Goal: Task Accomplishment & Management: Use online tool/utility

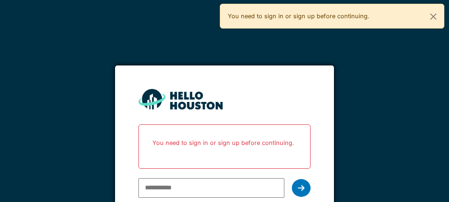
click at [185, 145] on p "You need to sign in or sign up before continuing." at bounding box center [225, 143] width 160 height 25
click at [229, 145] on p "You need to sign in or sign up before continuing." at bounding box center [225, 143] width 160 height 25
click at [434, 9] on button "Close" at bounding box center [433, 16] width 21 height 25
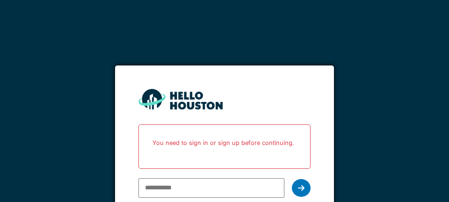
click at [197, 139] on p "You need to sign in or sign up before continuing." at bounding box center [225, 143] width 160 height 25
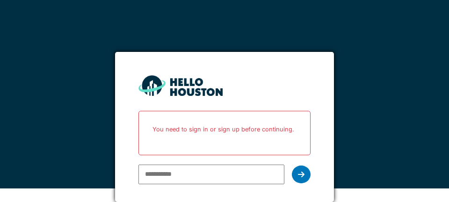
click at [230, 165] on input "email" at bounding box center [212, 175] width 146 height 20
type input "**********"
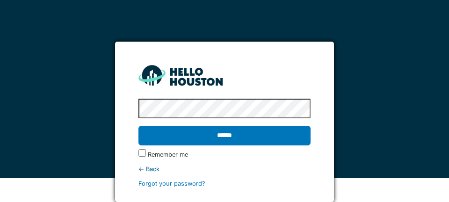
click at [269, 126] on input "******" at bounding box center [225, 136] width 172 height 20
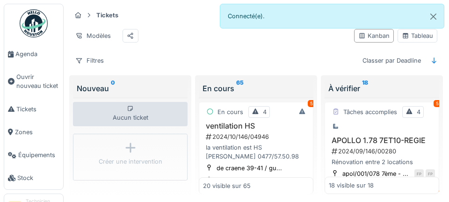
click at [25, 56] on span "Agenda" at bounding box center [37, 54] width 44 height 9
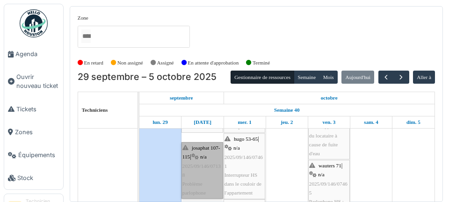
click at [205, 178] on link "josaphat 107-115 | n/a 2025/09/146/07138 Problème parlophone" at bounding box center [203, 170] width 42 height 57
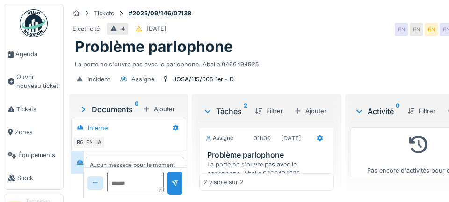
click at [33, 57] on span "Agenda" at bounding box center [37, 54] width 44 height 9
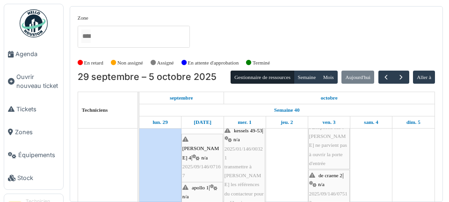
scroll to position [202, 0]
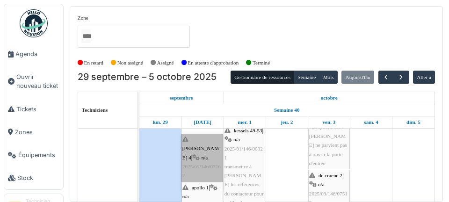
click at [211, 169] on link "thomas 4 | n/a 2025/09/146/07167 Problème hotte" at bounding box center [203, 162] width 42 height 57
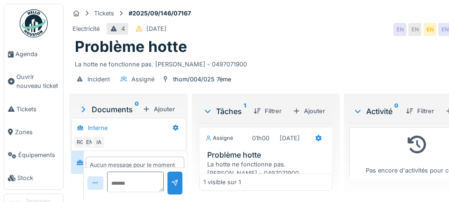
click at [33, 58] on span "Agenda" at bounding box center [37, 54] width 44 height 9
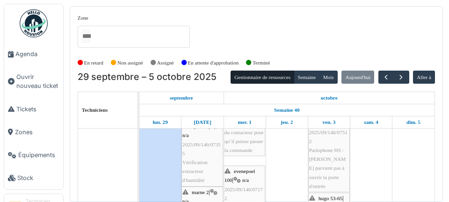
scroll to position [263, 0]
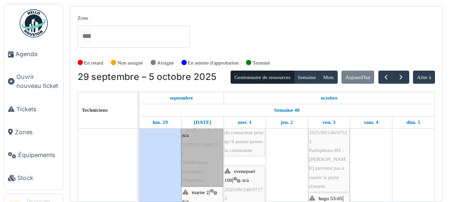
click at [205, 171] on link "apollo 1 | n/a 2025/09/146/07355 Vérification extracteur d'humidité" at bounding box center [203, 154] width 42 height 66
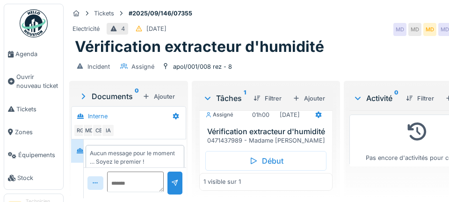
scroll to position [12, 0]
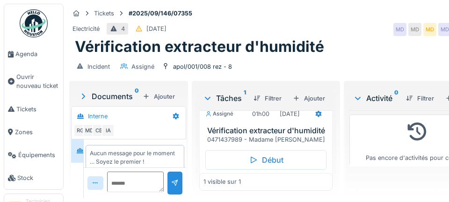
click at [41, 59] on link "Agenda" at bounding box center [33, 54] width 59 height 23
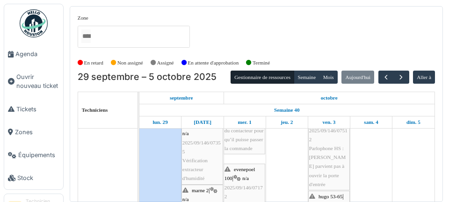
scroll to position [281, 0]
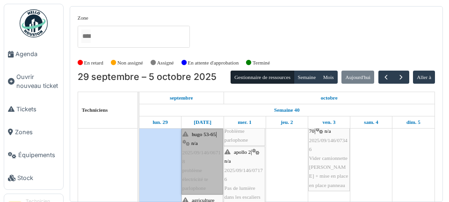
click at [204, 173] on link "hugo 53-65 | n/a 2025/09/146/06718 problème électricité te parlophone" at bounding box center [203, 162] width 42 height 66
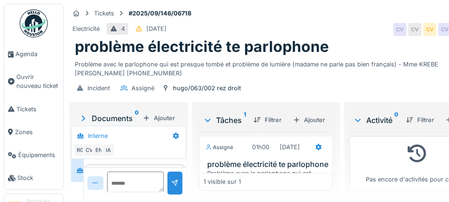
click at [32, 59] on link "Agenda" at bounding box center [33, 54] width 59 height 23
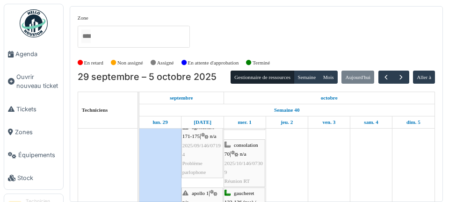
scroll to position [499, 0]
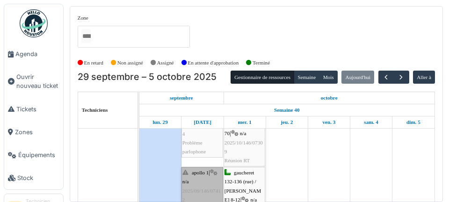
click at [203, 174] on link "apollo 1 | n/a 2025/09/146/07412 Refixer la lampes du couloir au 2eme étage" at bounding box center [203, 200] width 42 height 66
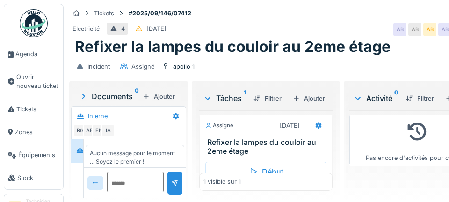
click at [36, 57] on span "Agenda" at bounding box center [37, 54] width 44 height 9
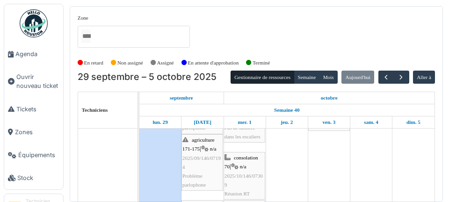
scroll to position [466, 0]
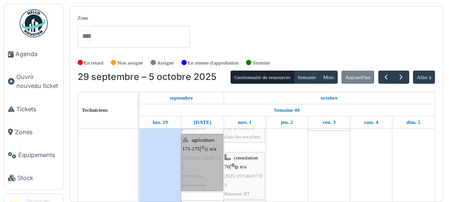
click at [211, 185] on link "agriculture 171-175 | n/a 2025/09/146/07194 Problème parlophone" at bounding box center [203, 162] width 42 height 57
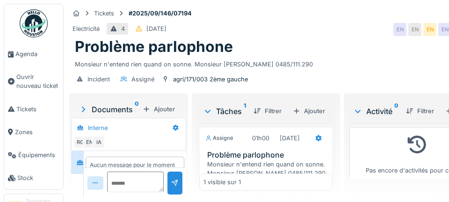
click at [27, 57] on span "Agenda" at bounding box center [37, 54] width 44 height 9
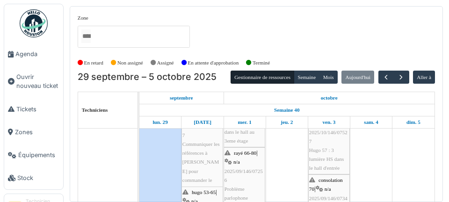
scroll to position [348, 0]
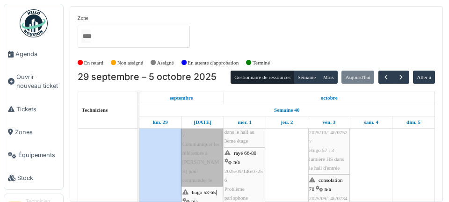
click at [205, 165] on link "marne 2 | n/a 2025/06/146/04897 Communiquer les références à Omar pour commande…" at bounding box center [203, 148] width 42 height 93
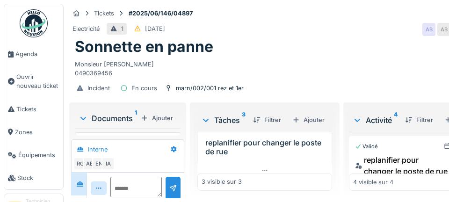
scroll to position [80, 0]
click at [32, 54] on span "Agenda" at bounding box center [37, 54] width 44 height 9
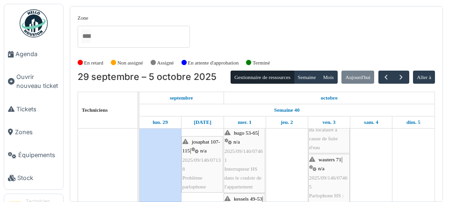
scroll to position [136, 0]
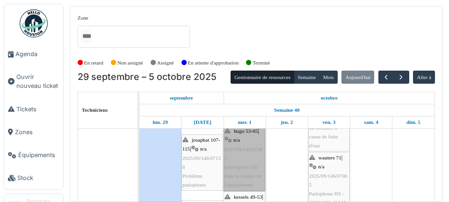
click at [251, 172] on link "hugo 53-65 | n/a 2025/09/146/07461 Interrupteur HS dans le couloir de l'apparte…" at bounding box center [245, 158] width 42 height 66
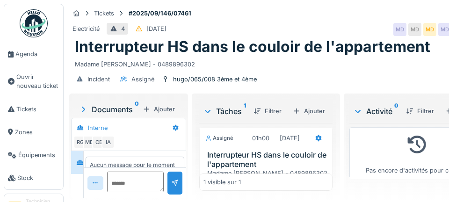
click at [29, 57] on span "Agenda" at bounding box center [37, 54] width 44 height 9
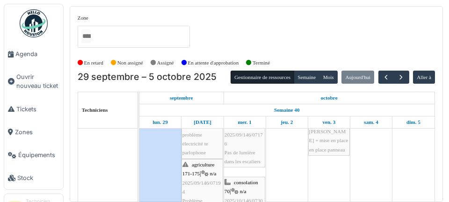
click at [8, 99] on link "Tickets" at bounding box center [33, 109] width 59 height 23
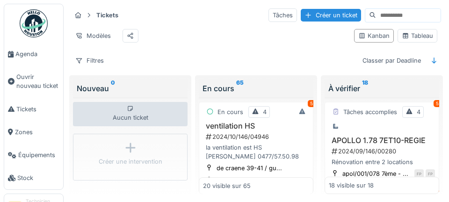
click at [23, 54] on span "Agenda" at bounding box center [37, 54] width 44 height 9
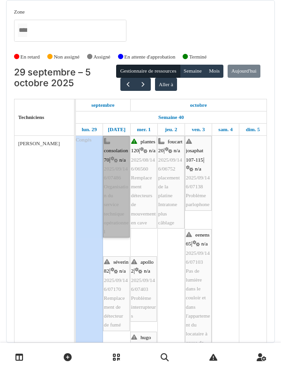
click at [125, 200] on link "consolation 70 | n/a 2025/09/146/07486 Organisation du service technique opérat…" at bounding box center [116, 187] width 27 height 102
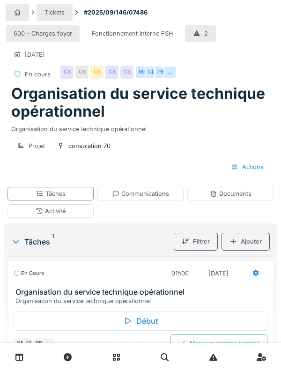
click at [153, 319] on div "Début" at bounding box center [141, 321] width 254 height 20
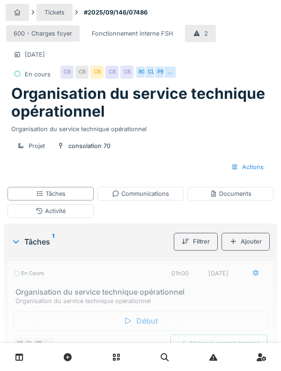
click at [257, 272] on icon at bounding box center [256, 273] width 6 height 7
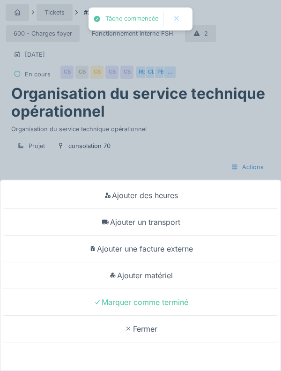
click at [195, 216] on div "Ajouter un transport" at bounding box center [140, 222] width 276 height 27
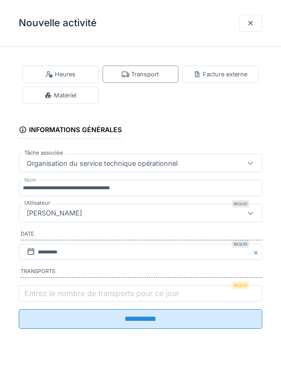
click at [28, 291] on label "Entrez le nombre de transports pour ce jour" at bounding box center [101, 292] width 159 height 11
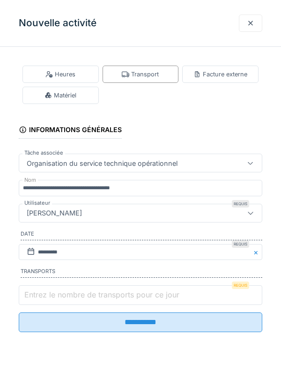
click at [28, 291] on input "Entrez le nombre de transports pour ce jour" at bounding box center [140, 295] width 243 height 20
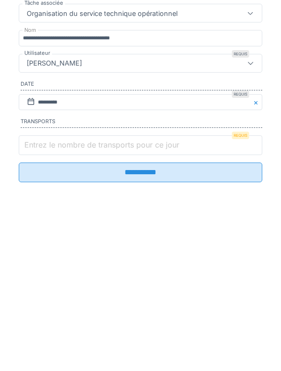
scroll to position [37, 0]
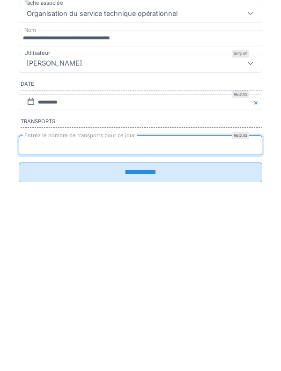
type input "*"
click at [19, 312] on input "**********" at bounding box center [140, 322] width 243 height 20
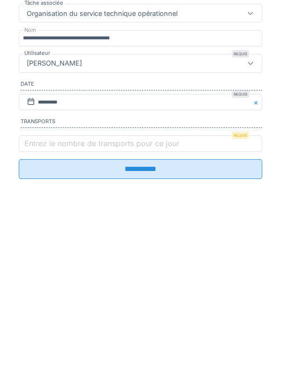
click at [31, 299] on label "Entrez le nombre de transports pour ce jour" at bounding box center [101, 292] width 159 height 11
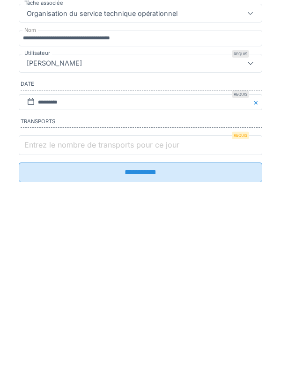
click at [31, 301] on input "Entrez le nombre de transports pour ce jour" at bounding box center [140, 295] width 243 height 20
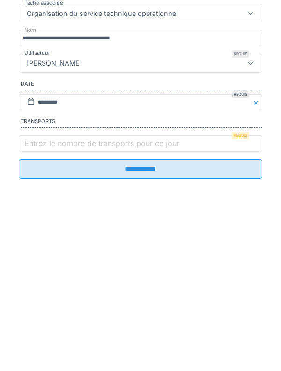
click at [37, 299] on label "Entrez le nombre de transports pour ce jour" at bounding box center [101, 292] width 159 height 11
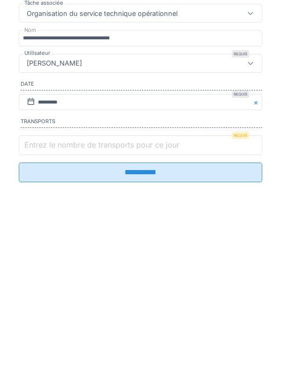
click at [37, 302] on input "Entrez le nombre de transports pour ce jour" at bounding box center [140, 295] width 243 height 20
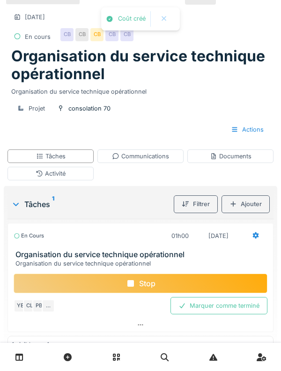
click at [256, 237] on icon at bounding box center [256, 235] width 6 height 7
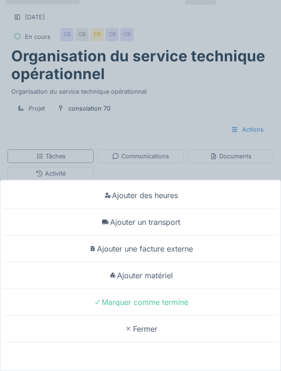
click at [99, 224] on div "Ajouter un transport" at bounding box center [140, 222] width 276 height 27
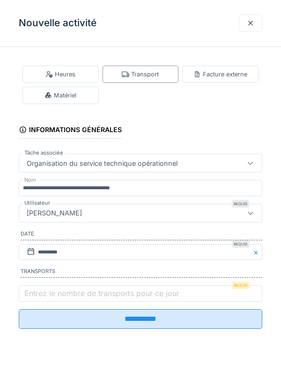
click at [36, 297] on label "Entrez le nombre de transports pour ce jour" at bounding box center [101, 292] width 159 height 11
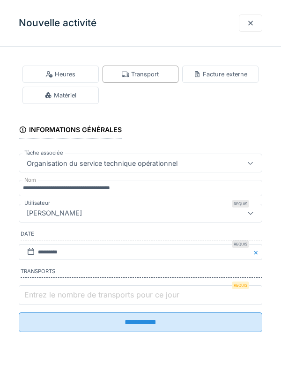
click at [36, 297] on input "Entrez le nombre de transports pour ce jour" at bounding box center [140, 295] width 243 height 20
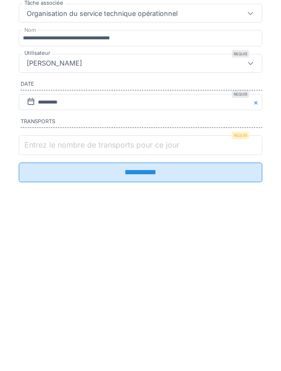
scroll to position [74, 0]
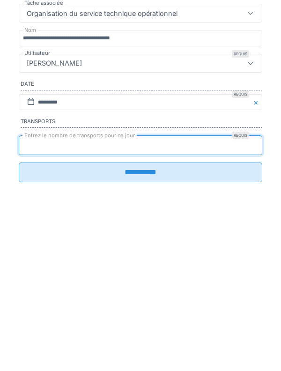
type input "*"
click at [19, 312] on input "**********" at bounding box center [140, 322] width 243 height 20
